Goal: Task Accomplishment & Management: Use online tool/utility

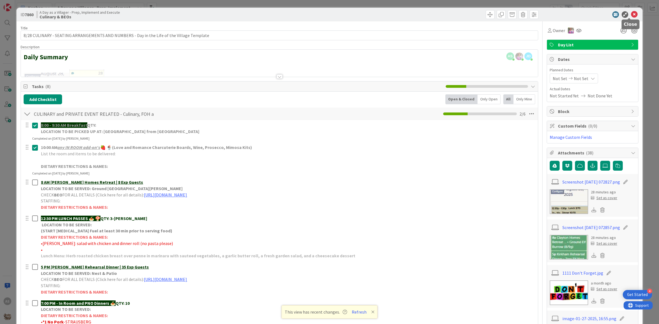
click at [631, 15] on icon at bounding box center [634, 14] width 7 height 7
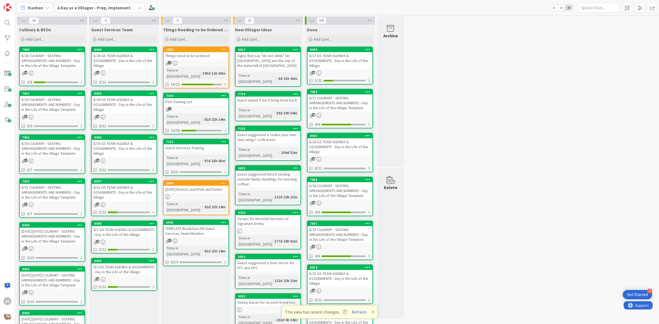
click at [50, 58] on div "8/28 CULINARY - SEATING ARRANGEMENTS AND NUMBERS - Day in the Life of the Villa…" at bounding box center [52, 60] width 65 height 17
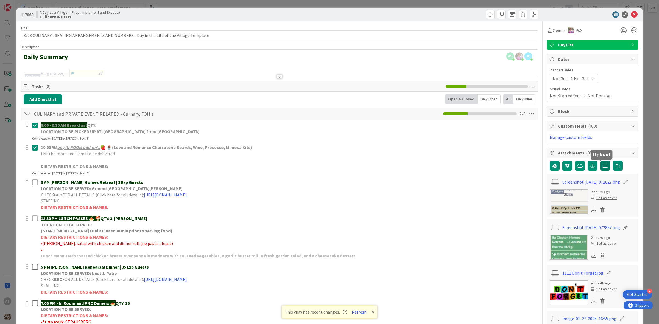
click at [602, 168] on icon at bounding box center [604, 166] width 5 height 4
click at [600, 161] on input "file" at bounding box center [600, 161] width 0 height 0
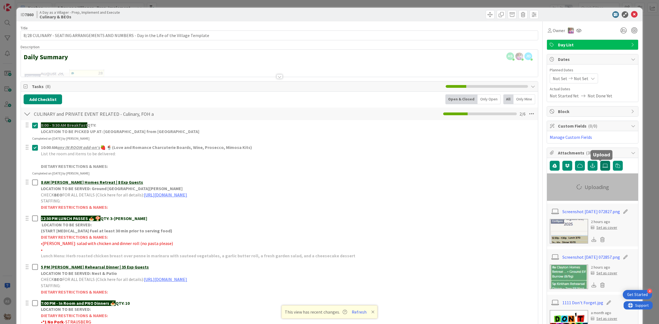
click at [602, 165] on icon at bounding box center [604, 166] width 5 height 4
click at [600, 161] on input "file" at bounding box center [600, 161] width 0 height 0
